Goal: Information Seeking & Learning: Check status

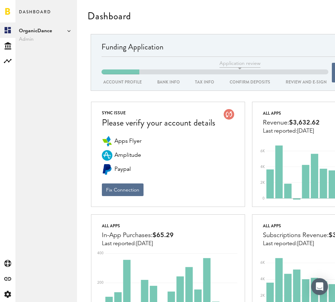
click at [48, 33] on span "OrganicDance" at bounding box center [46, 31] width 55 height 8
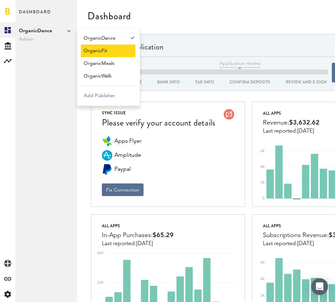
click at [88, 54] on link "OrganicFit" at bounding box center [108, 51] width 55 height 13
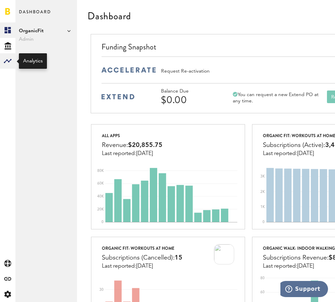
click at [8, 62] on rect at bounding box center [8, 61] width 8 height 8
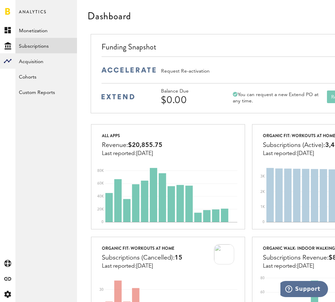
click at [42, 43] on link "Subscriptions" at bounding box center [46, 45] width 62 height 15
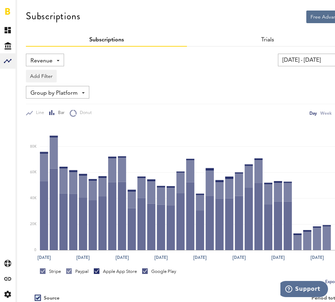
click at [54, 56] on div "Revenue Revenue MRR Actives Trial Status Billing Retries New Subscriptions Rene…" at bounding box center [45, 60] width 38 height 13
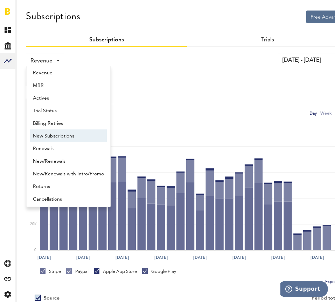
click at [49, 137] on span "New Subscriptions" at bounding box center [68, 136] width 71 height 12
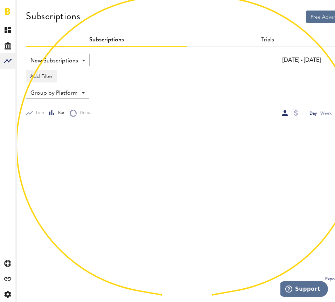
click at [70, 95] on span "Group by Platform" at bounding box center [53, 93] width 47 height 12
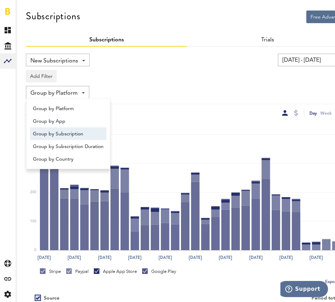
click at [74, 132] on span "Group by Subscription" at bounding box center [68, 134] width 71 height 12
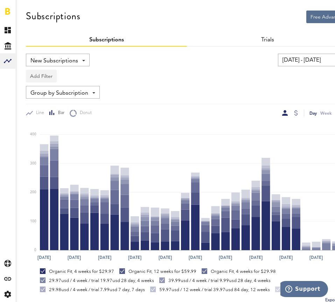
click at [49, 77] on button "Add Filter" at bounding box center [41, 76] width 31 height 13
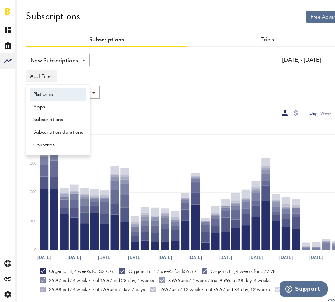
click at [48, 94] on li "Platforms" at bounding box center [58, 94] width 57 height 13
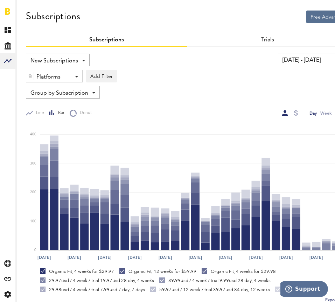
click at [72, 73] on div "Platforms - Apple App Store Google Play Paypal Stripe" at bounding box center [54, 76] width 56 height 13
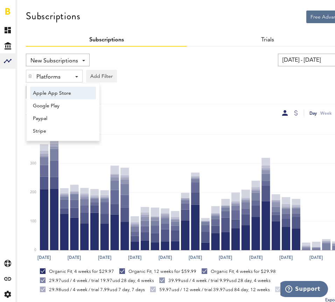
click at [64, 95] on span "Apple App Store" at bounding box center [60, 93] width 54 height 12
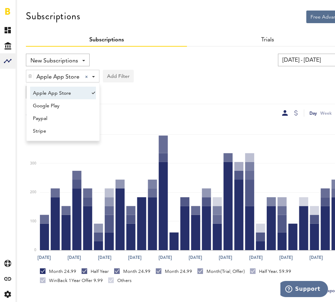
click at [116, 76] on button "Add Filter" at bounding box center [118, 76] width 31 height 13
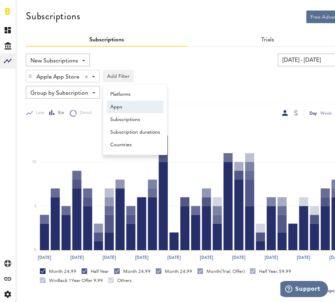
click at [119, 106] on li "Apps" at bounding box center [135, 107] width 57 height 13
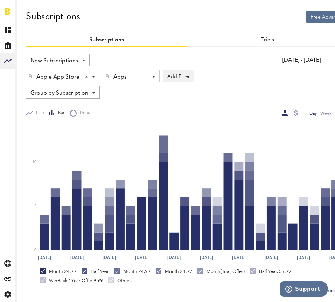
click at [143, 76] on div "Apps" at bounding box center [129, 77] width 30 height 12
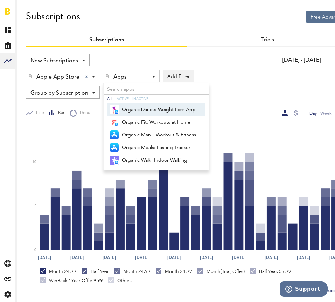
click at [147, 109] on span "Organic Dance: Weight Loss App" at bounding box center [159, 110] width 74 height 12
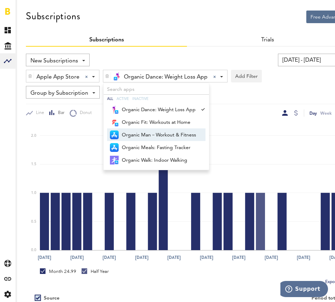
click at [247, 119] on icon "Sep 13 Sep 16 Sep 19 Sep 22 Sep 25 Sep 28 Oct 1 Oct 4 Oct 7 Oct 10 0.0 0.5 1.0 …" at bounding box center [187, 190] width 322 height 147
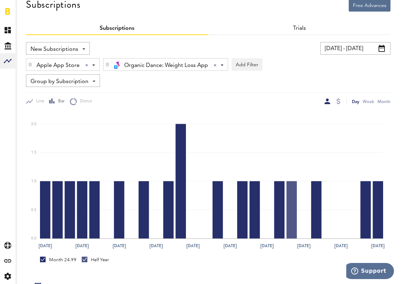
scroll to position [12, 0]
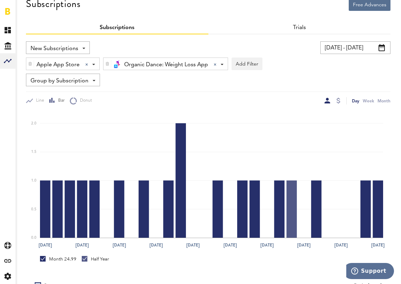
click at [335, 47] on input "09/13/25 - 10/13/25" at bounding box center [355, 47] width 70 height 13
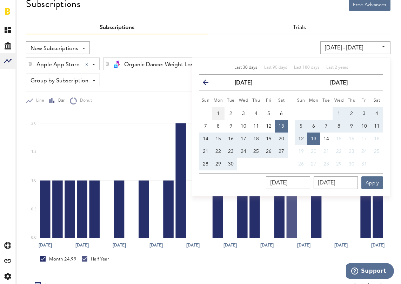
click at [216, 115] on button "1" at bounding box center [218, 113] width 13 height 13
type input "09/01/25 - 09/01/25"
type input "09/01/2025"
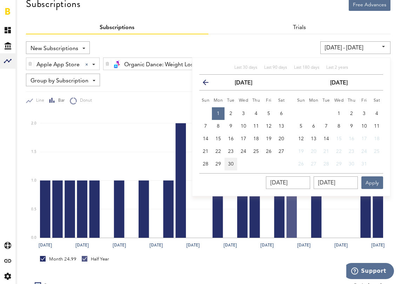
click at [230, 163] on span "30" at bounding box center [231, 164] width 6 height 5
type input "09/01/25 - 09/30/25"
type input "09/30/2025"
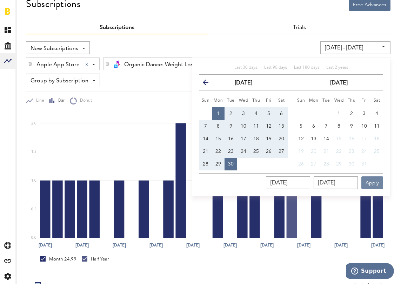
click at [335, 182] on button "Apply" at bounding box center [372, 182] width 22 height 13
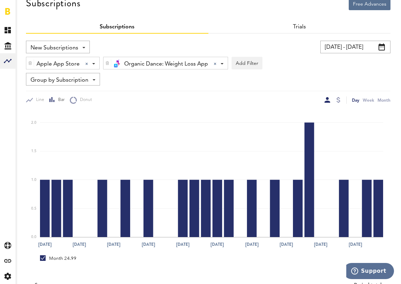
scroll to position [4, 0]
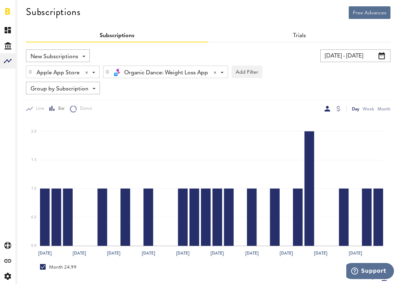
click at [224, 72] on div "Organic Dance: Weight Loss App Organic Dance: Weight Loss App All Active Inacti…" at bounding box center [165, 72] width 124 height 13
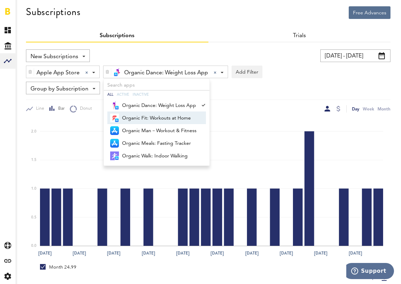
click at [161, 117] on span "Organic Fit: Workouts at Home" at bounding box center [159, 118] width 74 height 12
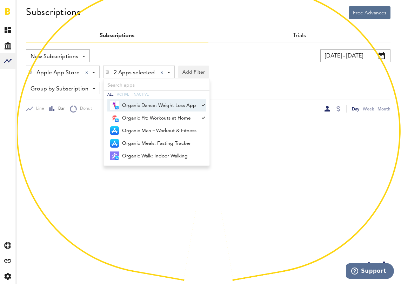
click at [161, 104] on span "Organic Dance: Weight Loss App" at bounding box center [159, 106] width 74 height 12
click at [270, 72] on div "Apple App Store Apple App Store Apple App Store Google Play Paypal Stripe Organ…" at bounding box center [208, 70] width 364 height 16
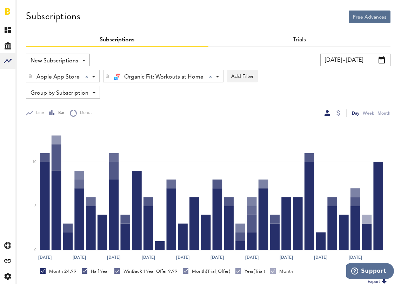
click at [216, 77] on span at bounding box center [217, 76] width 3 height 1
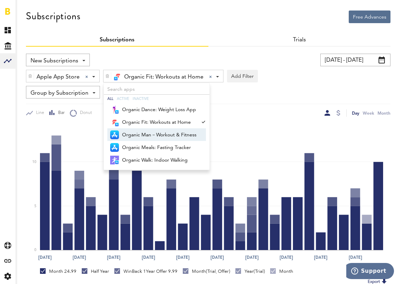
click at [153, 133] on span "Organic Man－Workout & Fitness" at bounding box center [159, 135] width 74 height 12
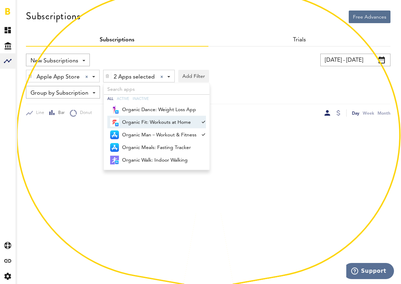
click at [171, 118] on span "Organic Fit: Workouts at Home" at bounding box center [159, 122] width 74 height 12
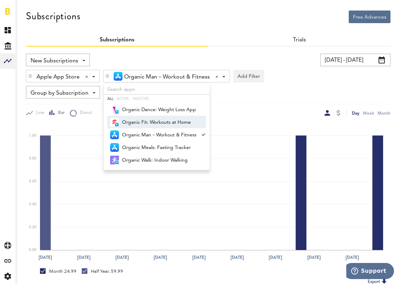
click at [288, 88] on div "Group by Subscription Group by Platform Group by App Group by Subscription Grou…" at bounding box center [208, 92] width 364 height 13
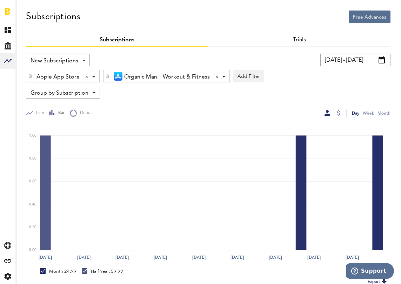
click at [224, 75] on div "Organic Man－Workout & Fitness Organic Man－Workout & Fitness All Active Inactive…" at bounding box center [166, 76] width 126 height 13
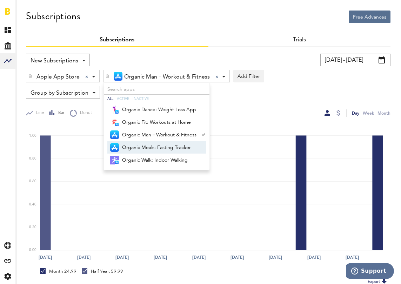
click at [165, 149] on span "Organic Meals: Fasting Tracker" at bounding box center [159, 148] width 74 height 12
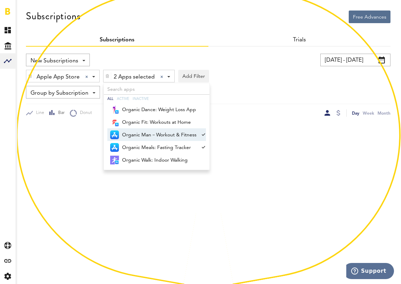
click at [176, 134] on span "Organic Man－Workout & Fitness" at bounding box center [159, 135] width 74 height 12
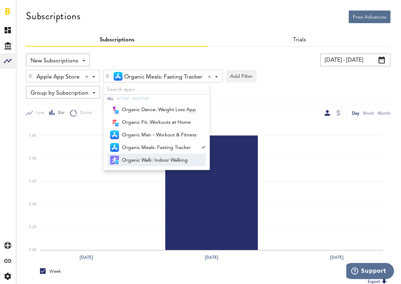
click at [181, 157] on span "Organic Walk: Indoor Walking" at bounding box center [159, 160] width 74 height 12
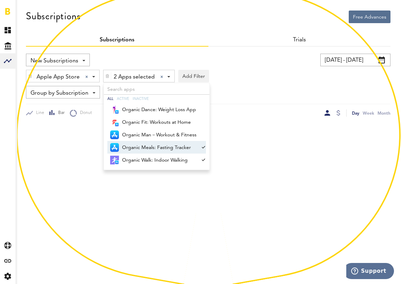
click at [184, 143] on span "Organic Meals: Fasting Tracker" at bounding box center [159, 148] width 74 height 12
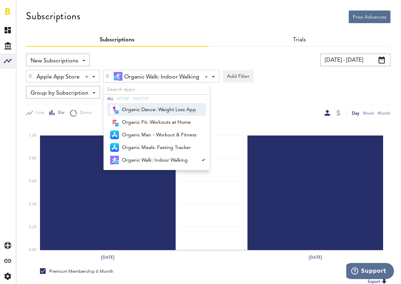
click at [108, 75] on img at bounding box center [107, 76] width 4 height 5
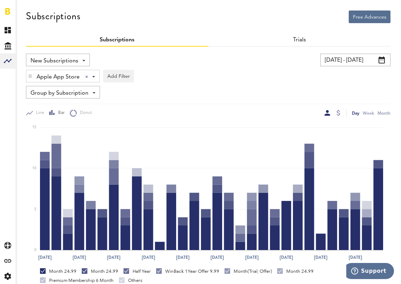
click at [187, 80] on div "Apple App Store Apple App Store Apple App Store Google Play Paypal Stripe Add F…" at bounding box center [208, 74] width 364 height 16
click at [93, 75] on div "Apple App Store Apple App Store Apple App Store Google Play Paypal Stripe" at bounding box center [62, 76] width 73 height 13
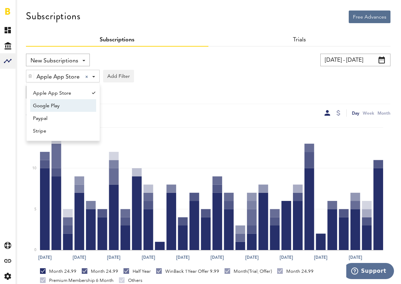
click at [62, 107] on span "Google Play" at bounding box center [60, 106] width 54 height 12
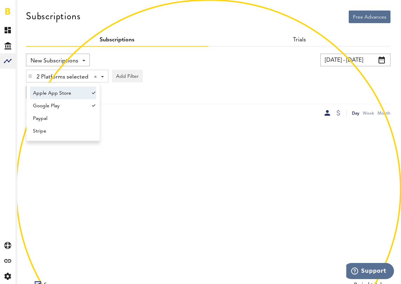
click at [65, 96] on span "Apple App Store" at bounding box center [60, 93] width 54 height 12
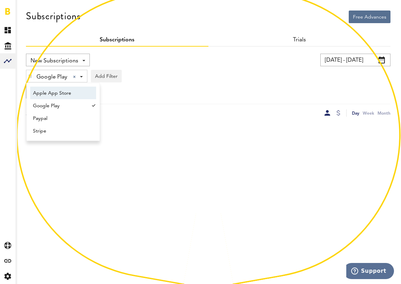
click at [170, 73] on div "Google Play Google Play Apple App Store Google Play Paypal Stripe Add Filter Pl…" at bounding box center [208, 74] width 364 height 16
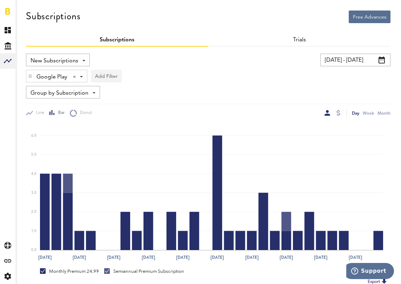
click at [106, 75] on button "Add Filter" at bounding box center [106, 76] width 31 height 13
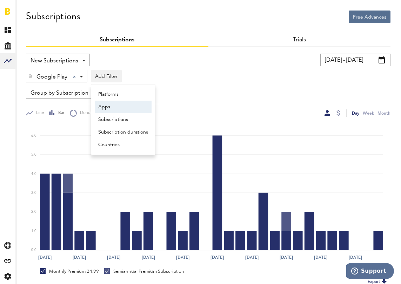
click at [109, 107] on li "Apps" at bounding box center [123, 107] width 57 height 13
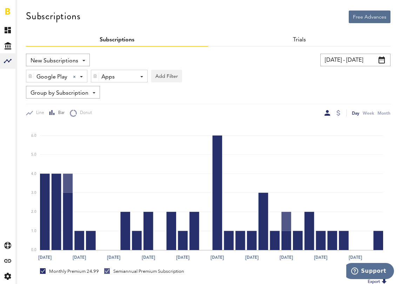
click at [135, 75] on div "Apps - All Active Inactive Organic Dance: Weight Loss App Organic Fit: Workout …" at bounding box center [119, 76] width 56 height 13
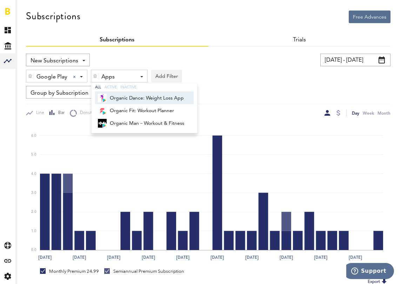
click at [131, 96] on span "Organic Dance: Weight Loss App" at bounding box center [147, 98] width 74 height 12
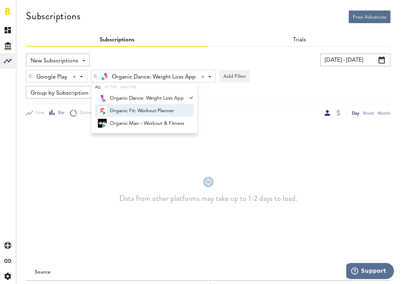
click at [167, 113] on span "Organic Fit: Workout Planner" at bounding box center [147, 111] width 74 height 12
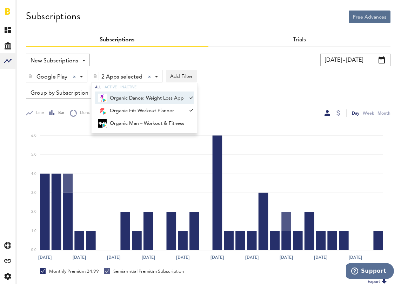
click at [172, 96] on span "Organic Dance: Weight Loss App" at bounding box center [147, 98] width 74 height 12
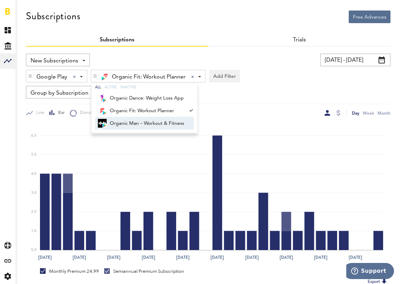
click at [176, 123] on span "Organic Man－Workout & Fitness" at bounding box center [147, 123] width 74 height 12
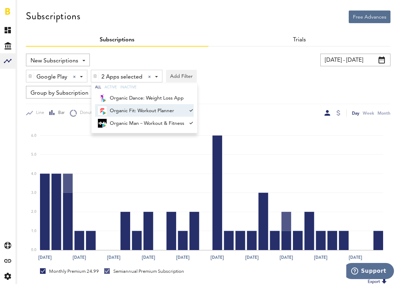
click at [178, 110] on span "Organic Fit: Workout Planner" at bounding box center [147, 111] width 74 height 12
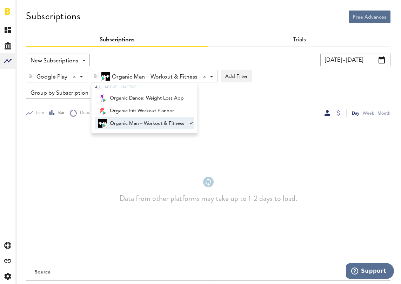
click at [170, 120] on span "Organic Man－Workout & Fitness" at bounding box center [147, 123] width 74 height 12
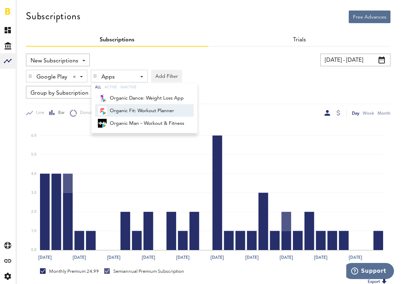
click at [170, 110] on span "Organic Fit: Workout Planner" at bounding box center [147, 111] width 74 height 12
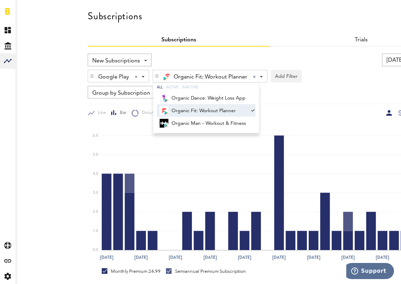
click at [24, 30] on link "Monetization" at bounding box center [20, 29] width 7 height 15
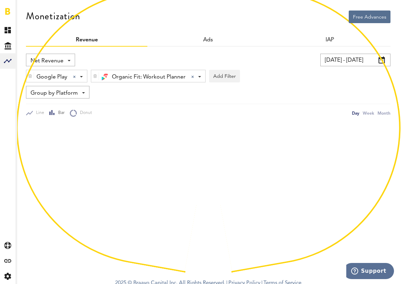
click at [327, 36] on div "IAP" at bounding box center [329, 40] width 121 height 13
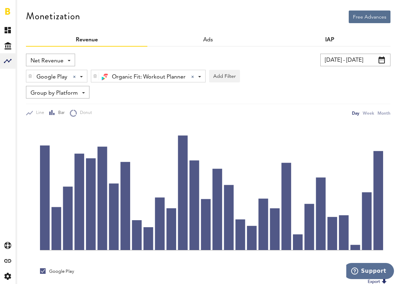
click at [333, 42] on link "IAP" at bounding box center [329, 40] width 9 height 6
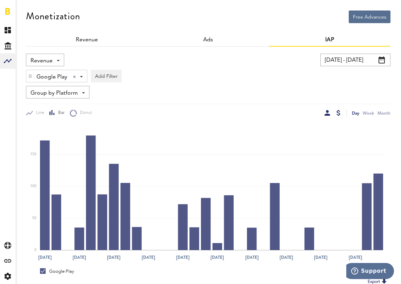
click at [327, 113] on div at bounding box center [327, 113] width 6 height 6
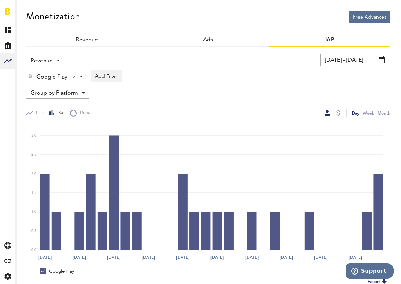
click at [30, 74] on img at bounding box center [30, 76] width 4 height 5
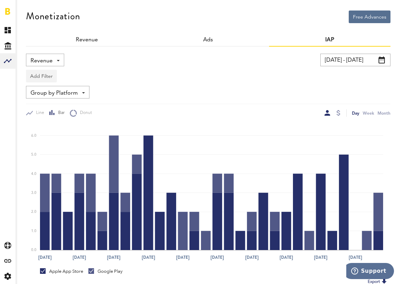
click at [42, 76] on button "Add Filter" at bounding box center [41, 76] width 31 height 13
click at [42, 108] on li "Apps" at bounding box center [52, 107] width 45 height 13
click at [152, 83] on div "Revenue Revenue Refunds 09/01/25 - 09/30/25 Last 30 days Last 90 days Last 180 …" at bounding box center [208, 85] width 364 height 63
click at [63, 74] on div "Apps" at bounding box center [51, 77] width 30 height 12
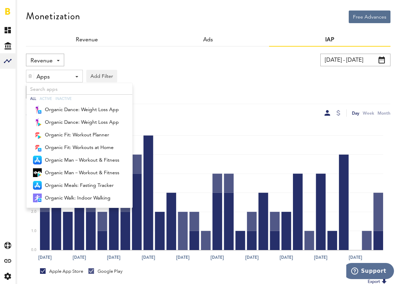
click at [31, 74] on img at bounding box center [30, 76] width 4 height 5
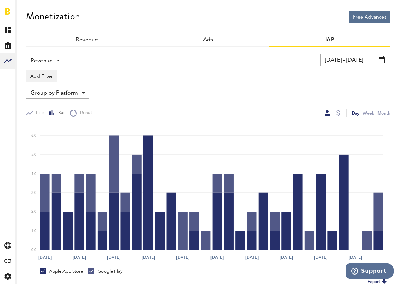
click at [55, 95] on span "Group by Platform" at bounding box center [53, 93] width 47 height 12
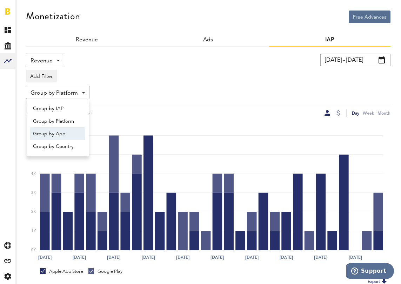
click at [63, 131] on span "Group by App" at bounding box center [57, 134] width 49 height 12
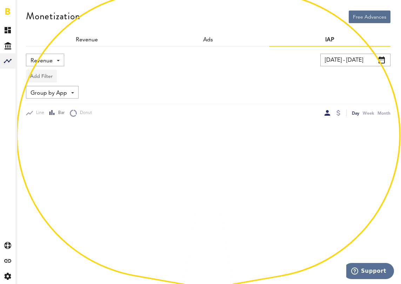
click at [46, 76] on button "Add Filter" at bounding box center [41, 76] width 31 height 13
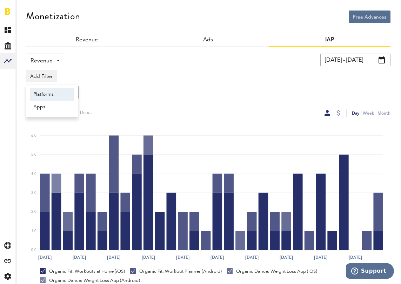
click at [48, 94] on li "Platforms" at bounding box center [52, 94] width 45 height 13
click at [76, 73] on div "Platforms - Apple App Store Google Play" at bounding box center [54, 76] width 56 height 13
click at [62, 92] on span "Apple App Store" at bounding box center [60, 93] width 54 height 12
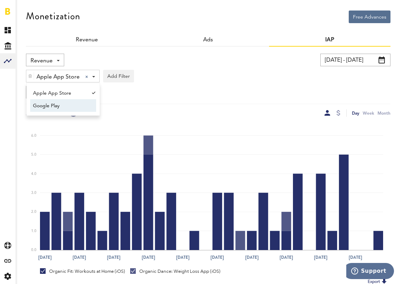
click at [62, 105] on span "Google Play" at bounding box center [60, 106] width 54 height 12
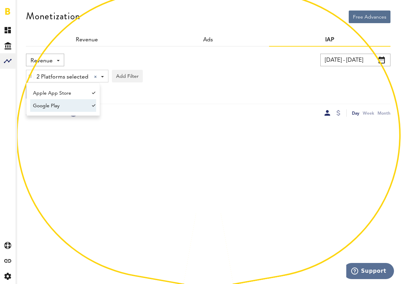
click at [159, 89] on div "Group by App Group by IAP Group by Platform Group by App Group by Country" at bounding box center [208, 92] width 364 height 13
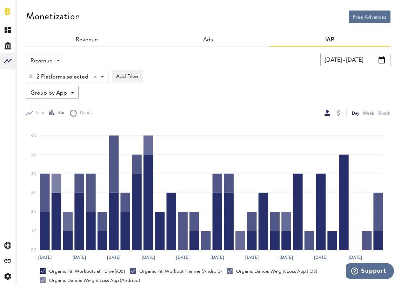
click at [30, 77] on img at bounding box center [30, 76] width 4 height 5
click at [172, 75] on div "Add Filter Platforms Apps" at bounding box center [208, 74] width 364 height 16
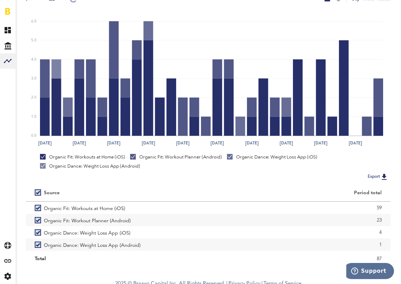
scroll to position [120, 0]
